Goal: Transaction & Acquisition: Download file/media

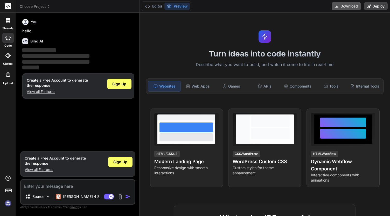
click at [350, 6] on button "Download" at bounding box center [346, 6] width 29 height 8
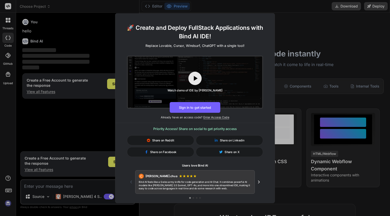
click at [308, 24] on div "🚀 Create and Deploy FullStack Applications with Bind AI IDE! Replace Lovable, C…" at bounding box center [195, 108] width 390 height 216
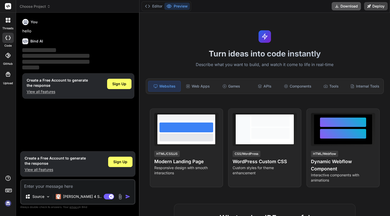
click at [349, 7] on button "Download" at bounding box center [346, 6] width 29 height 8
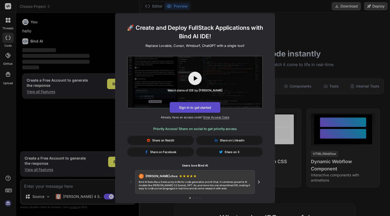
click at [204, 107] on button "Sign in to get started" at bounding box center [195, 107] width 51 height 11
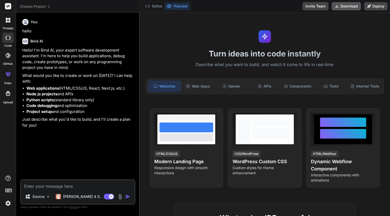
click at [336, 5] on icon at bounding box center [337, 6] width 4 height 4
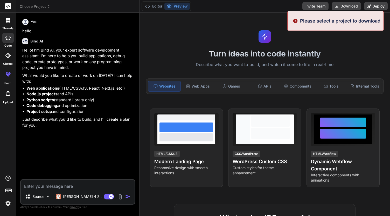
click at [336, 28] on div "Please select a project to download" at bounding box center [335, 21] width 96 height 20
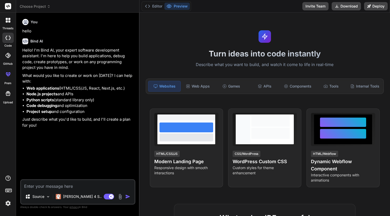
click at [346, 39] on div "Turn ideas into code instantly Describe what you want to build, and watch it co…" at bounding box center [264, 115] width 250 height 204
click at [9, 38] on icon at bounding box center [7, 38] width 5 height 4
click at [8, 22] on icon at bounding box center [9, 21] width 2 height 2
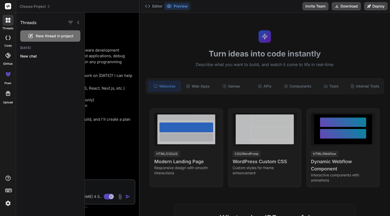
click at [104, 37] on div at bounding box center [237, 115] width 305 height 204
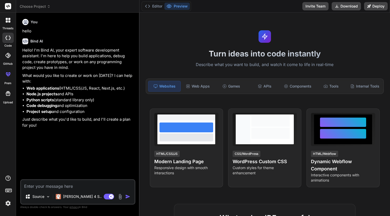
click at [8, 92] on icon at bounding box center [8, 93] width 5 height 5
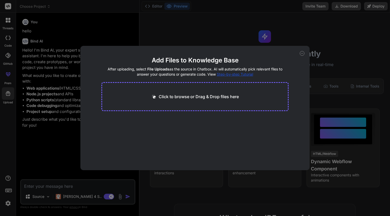
click at [98, 30] on div "Add Files to Knowledge Base After uploading, select File Uploads as the source …" at bounding box center [195, 108] width 390 height 216
type textarea "x"
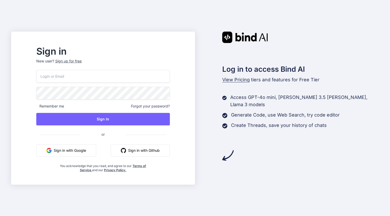
click at [85, 150] on button "Sign in with Google" at bounding box center [66, 150] width 60 height 12
click at [94, 150] on button "Sign in with Google" at bounding box center [66, 150] width 60 height 12
